Goal: Book appointment/travel/reservation

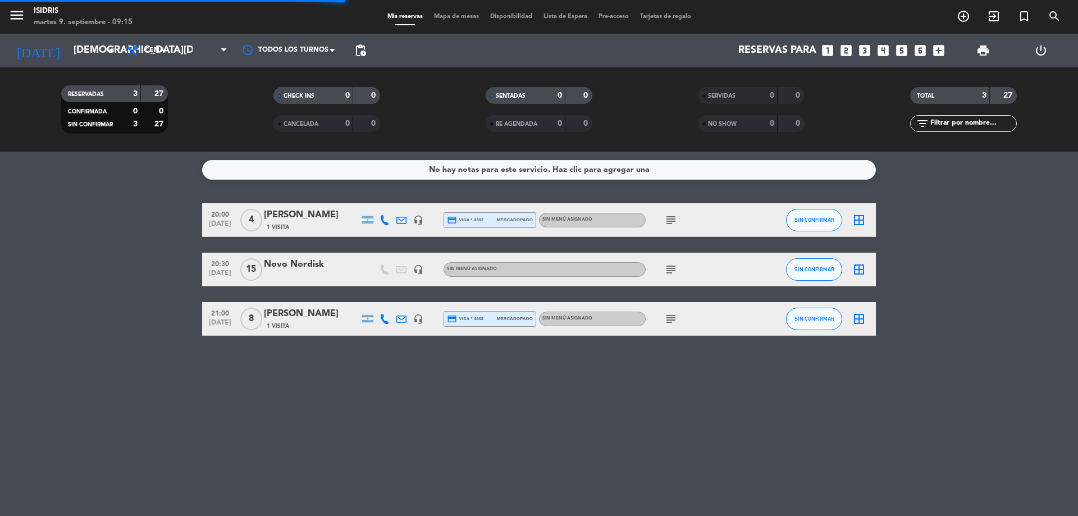
click at [81, 40] on input "[DEMOGRAPHIC_DATA][DATE]" at bounding box center [133, 50] width 130 height 22
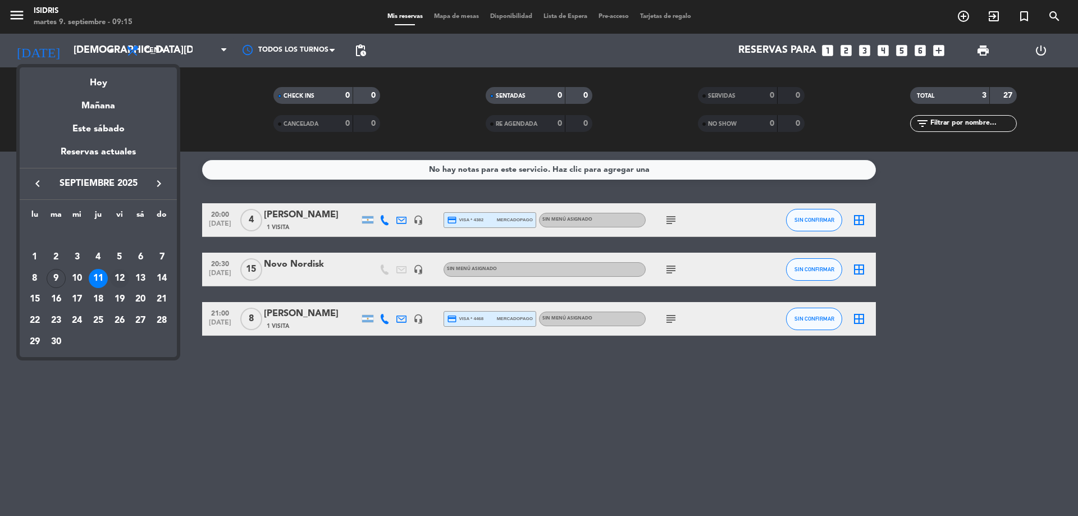
click at [117, 277] on div "12" at bounding box center [119, 278] width 19 height 19
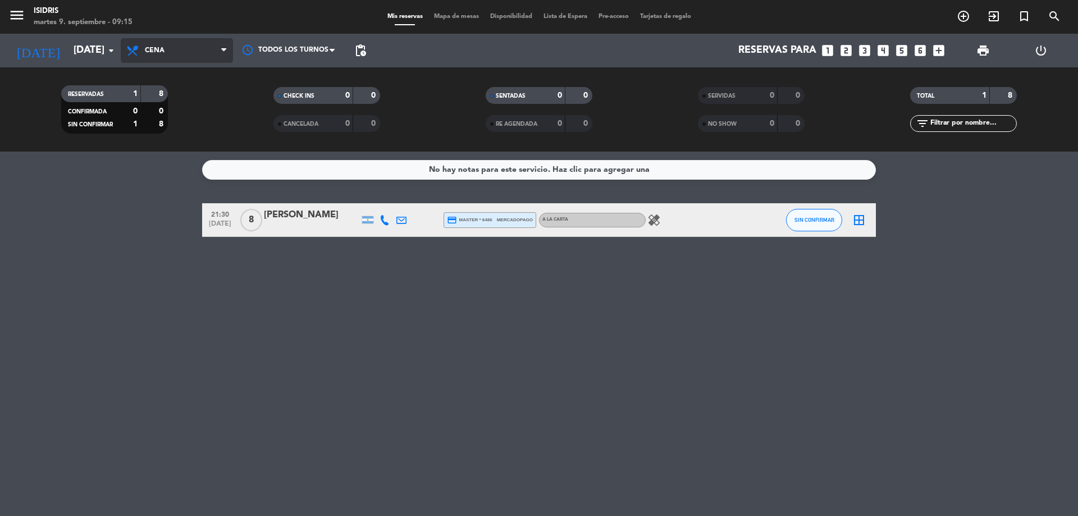
click at [154, 52] on span "Cena" at bounding box center [155, 51] width 20 height 8
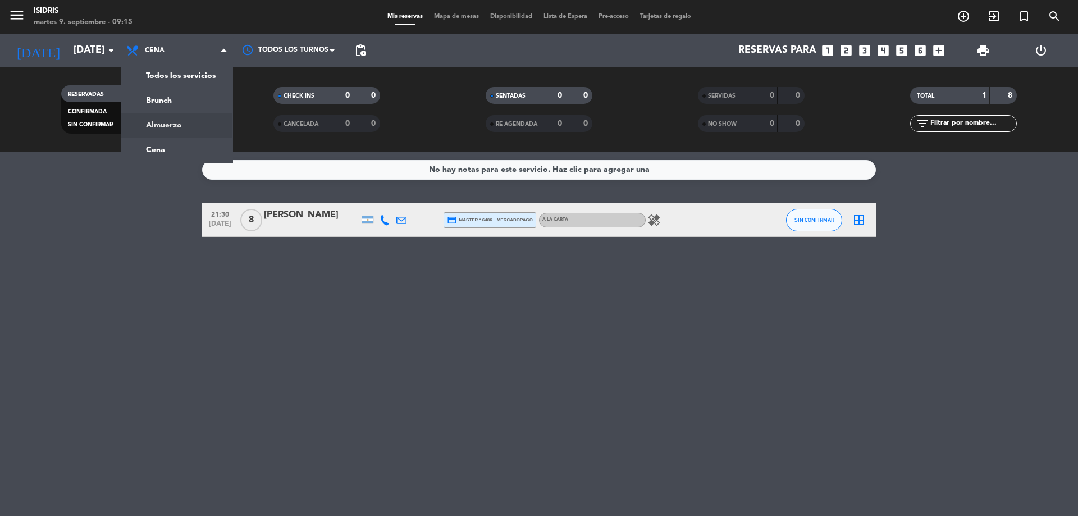
click at [182, 132] on div "menu isidris [DATE] 9. septiembre - 09:15 Mis reservas Mapa de mesas Disponibil…" at bounding box center [539, 76] width 1078 height 152
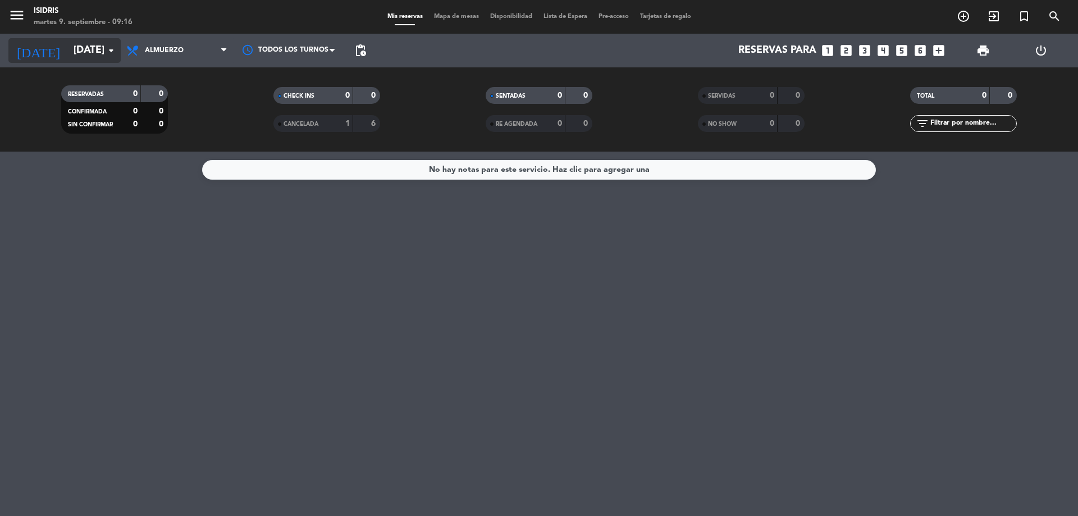
click at [93, 48] on input "[DATE]" at bounding box center [133, 50] width 130 height 22
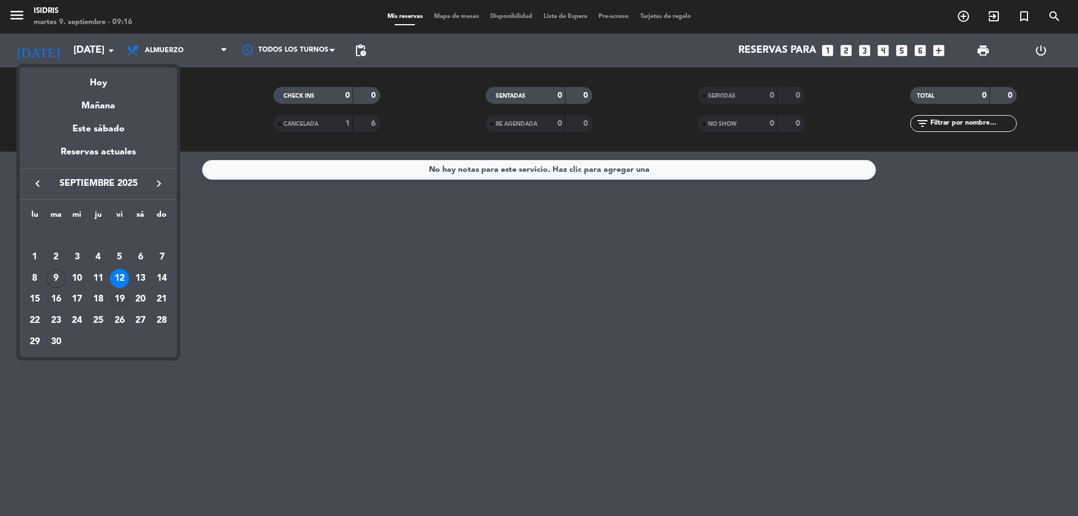
click at [118, 303] on div "19" at bounding box center [119, 299] width 19 height 19
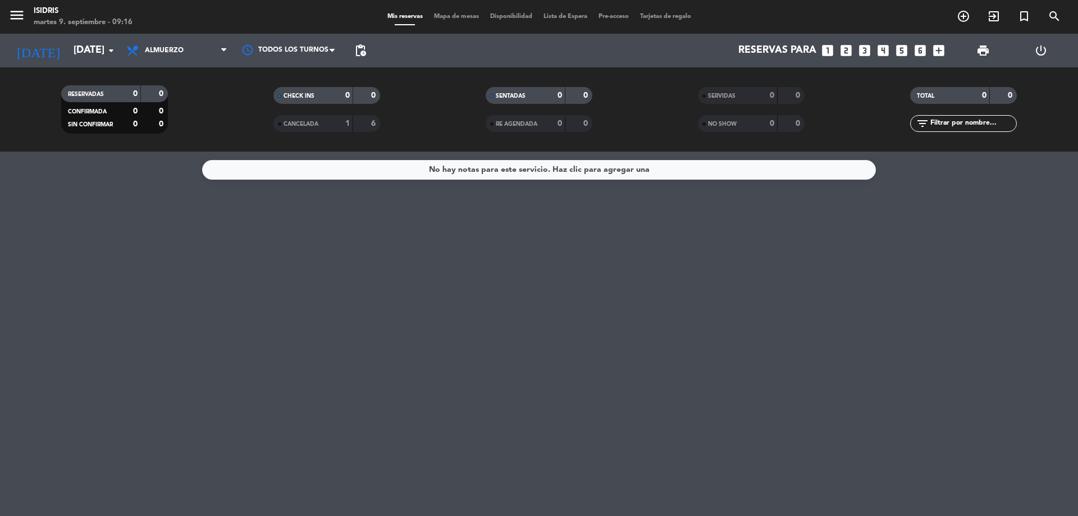
type input "[DATE]"
click at [170, 49] on span "Almuerzo" at bounding box center [164, 51] width 39 height 8
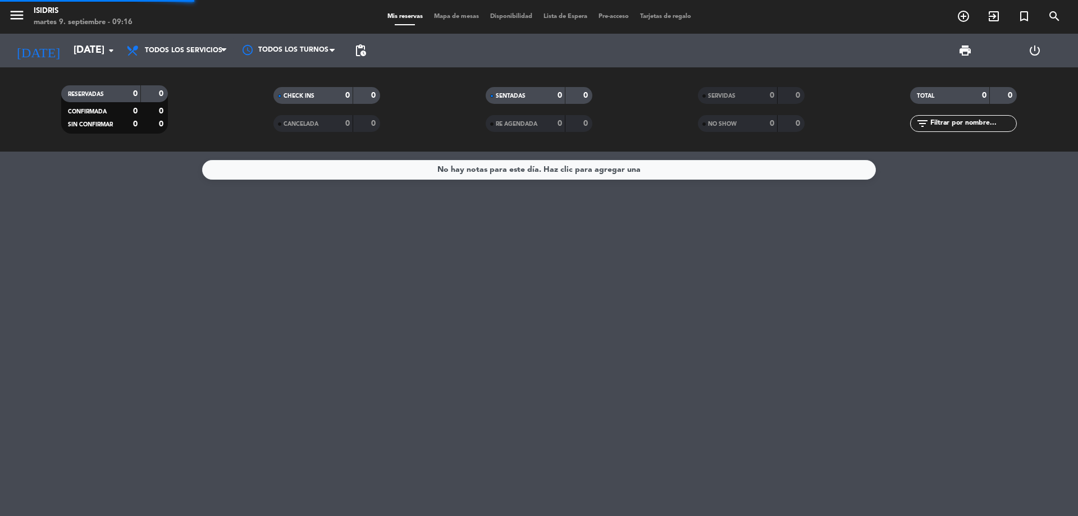
click at [180, 75] on div "menu isidris [DATE] 9. septiembre - 09:16 Mis reservas Mapa de mesas Disponibil…" at bounding box center [539, 76] width 1078 height 152
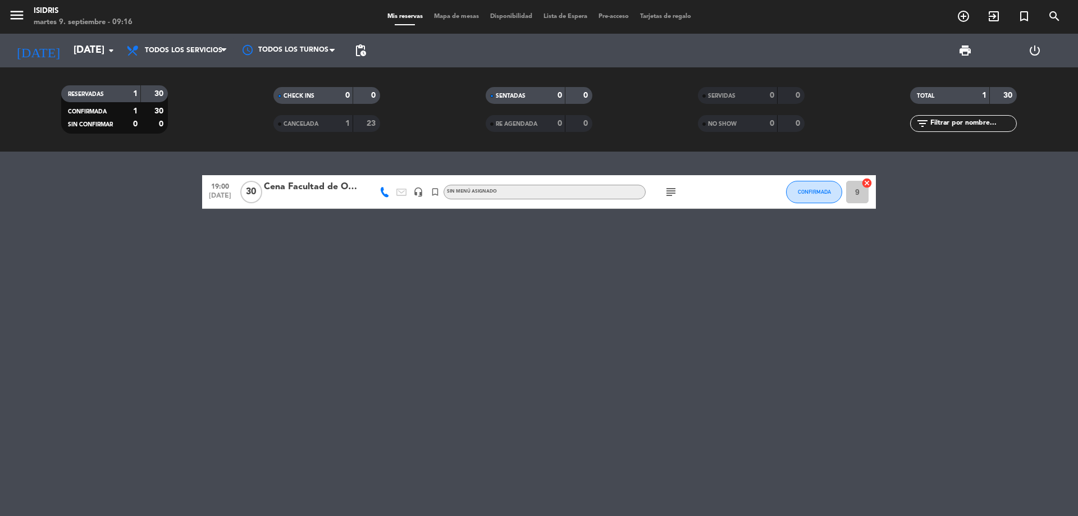
click at [667, 191] on icon "subject" at bounding box center [670, 191] width 13 height 13
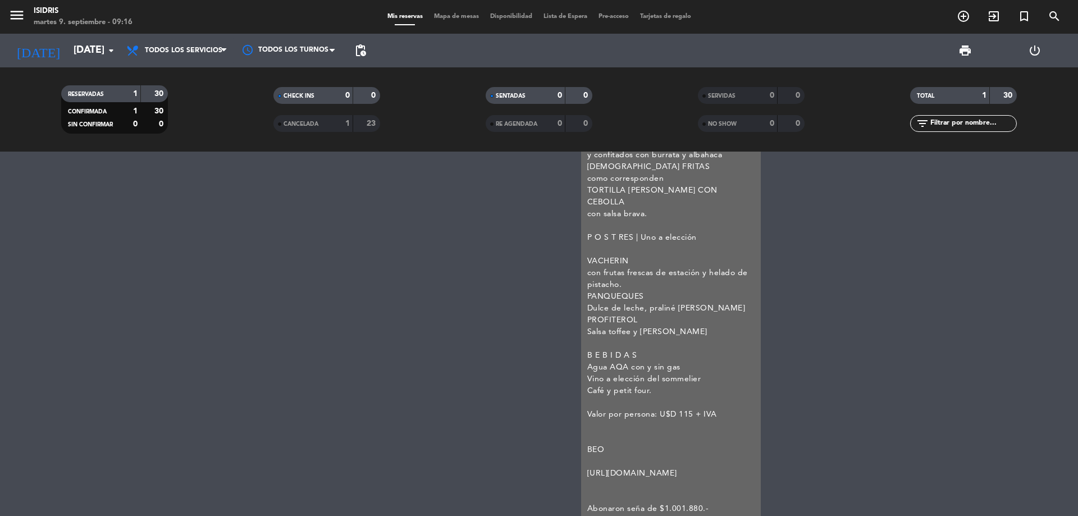
scroll to position [532, 0]
drag, startPoint x: 590, startPoint y: 211, endPoint x: 723, endPoint y: 409, distance: 239.2
click at [723, 409] on div "Cena de [PERSON_NAME] a los decanos de la facultades de odontología del país qu…" at bounding box center [671, 105] width 168 height 814
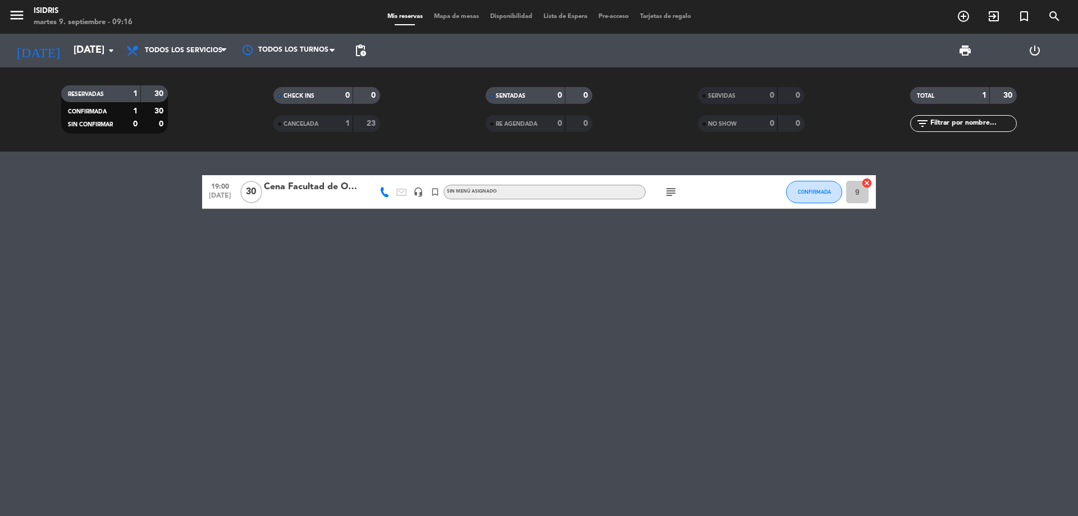
click at [723, 409] on div "19:00 [DATE] Cena Facultad de Odontologia headset_mic turned_in_not Sin menú as…" at bounding box center [539, 334] width 1078 height 364
click at [73, 65] on div "[DATE] [DATE] arrow_drop_down" at bounding box center [64, 51] width 112 height 34
click at [77, 51] on input "[DATE]" at bounding box center [133, 50] width 130 height 22
